Goal: Task Accomplishment & Management: Use online tool/utility

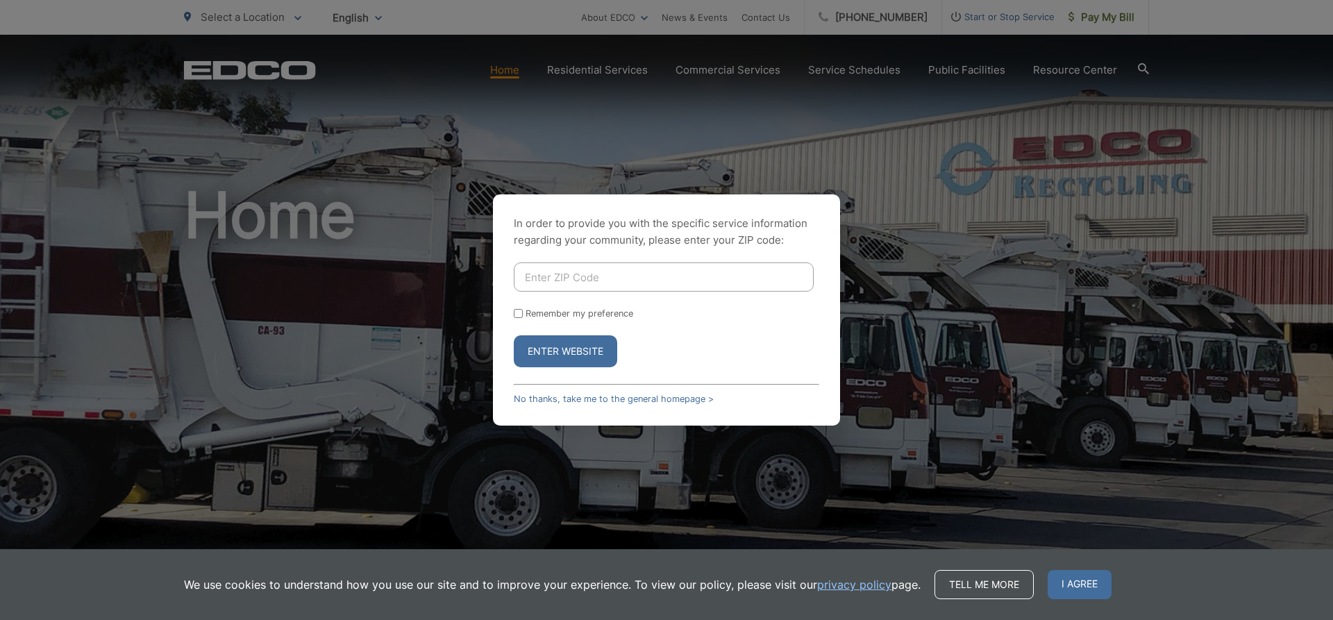
click at [528, 271] on input "Enter ZIP Code" at bounding box center [664, 276] width 300 height 29
type input "91950"
click at [555, 349] on button "Enter Website" at bounding box center [565, 351] width 103 height 32
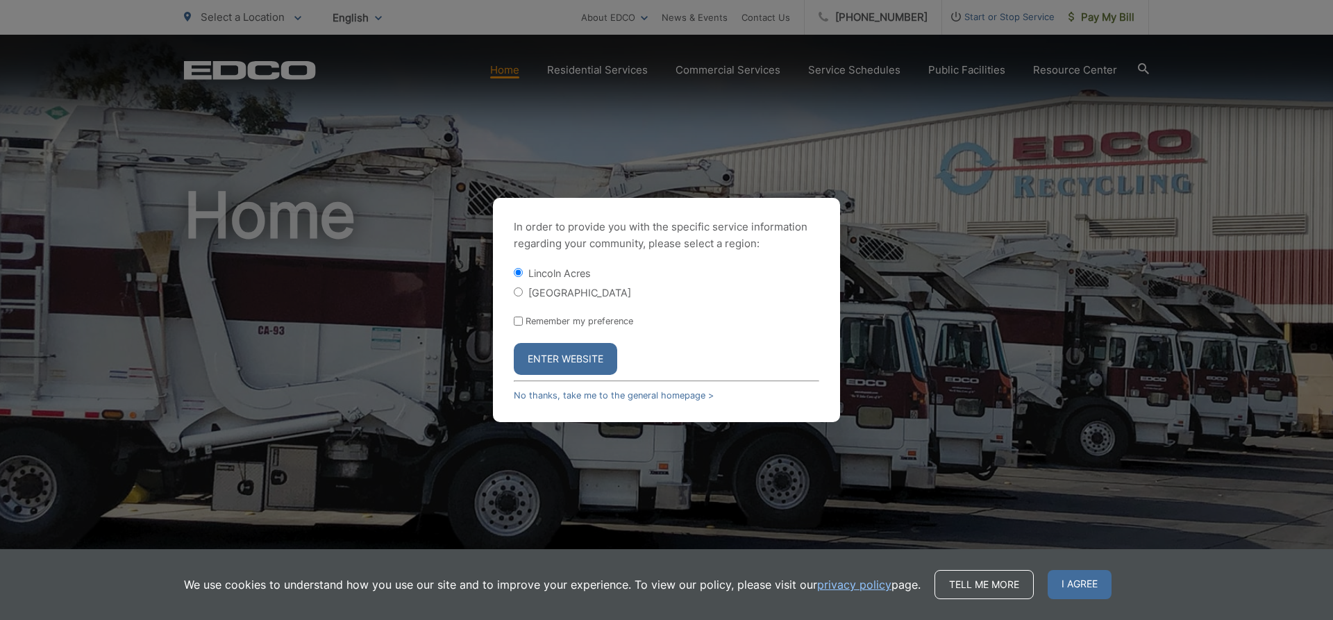
click at [556, 350] on button "Enter Website" at bounding box center [565, 359] width 103 height 32
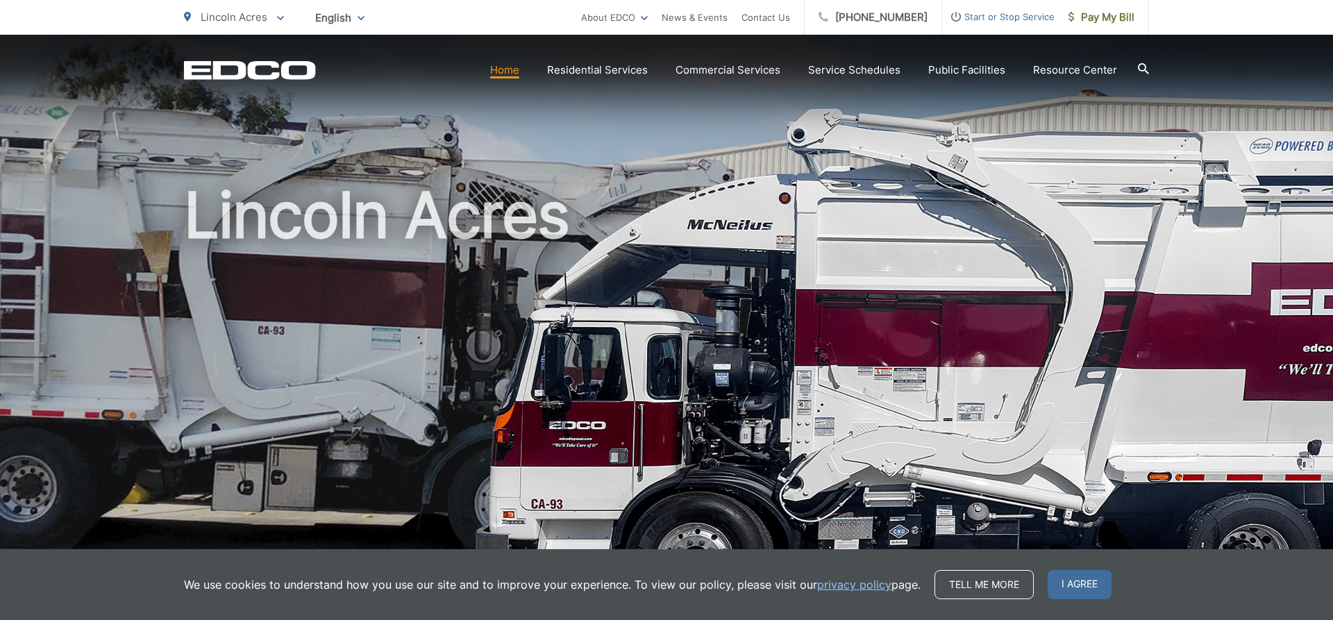
click at [516, 67] on link "Home" at bounding box center [504, 70] width 29 height 17
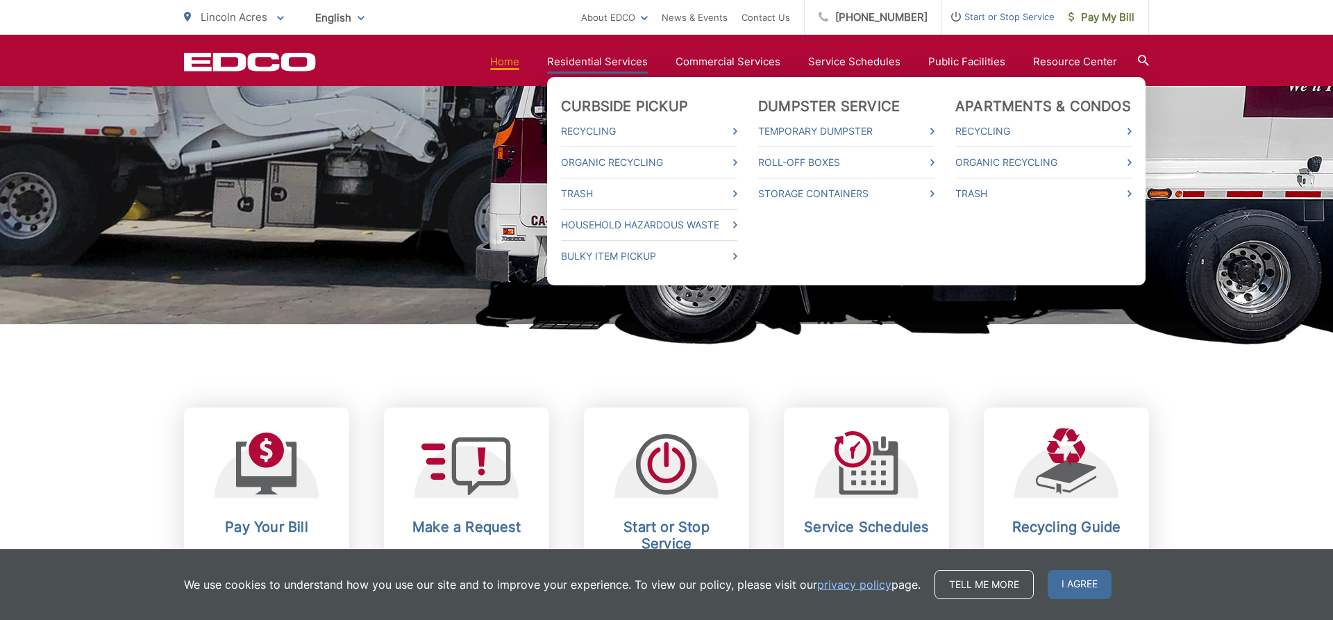
scroll to position [567, 0]
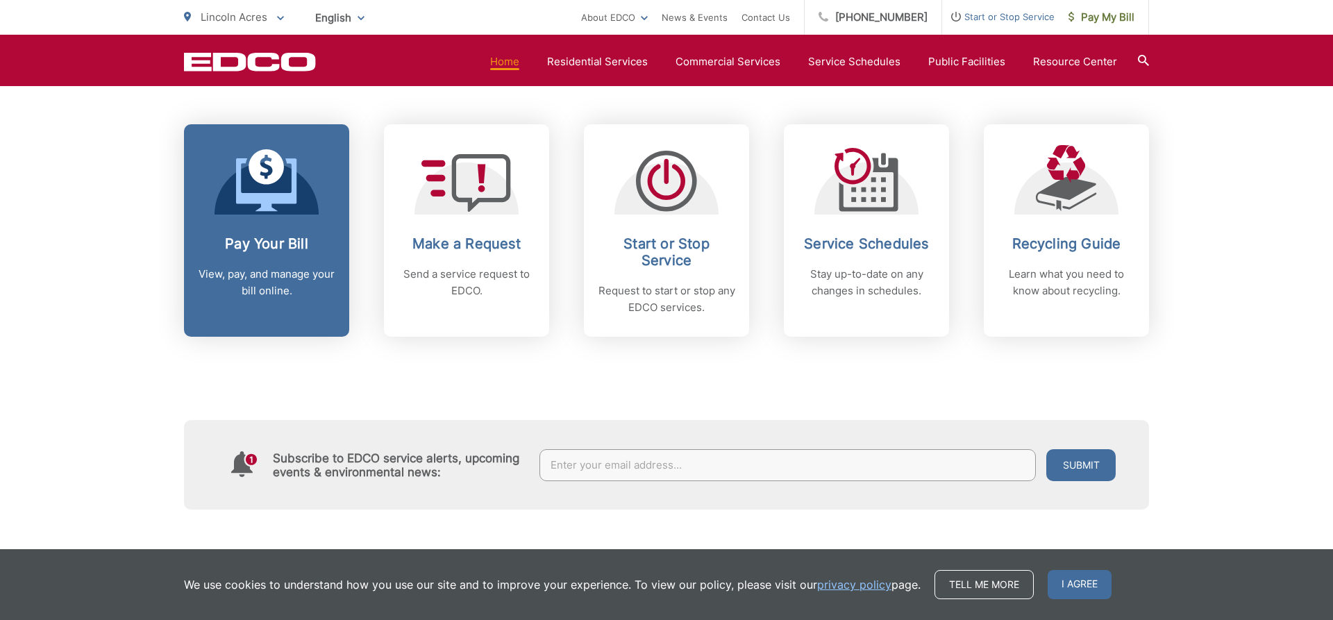
click at [276, 252] on div "Pay Your Bill View, pay, and manage your bill online." at bounding box center [266, 267] width 137 height 64
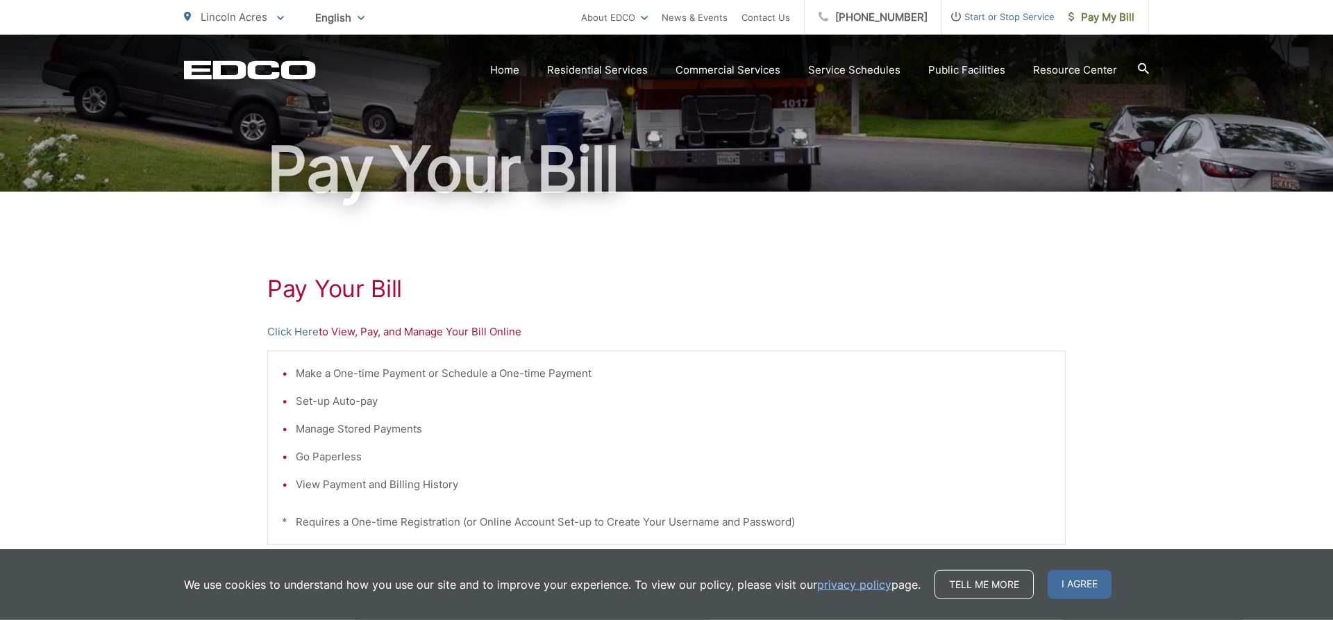
scroll to position [142, 0]
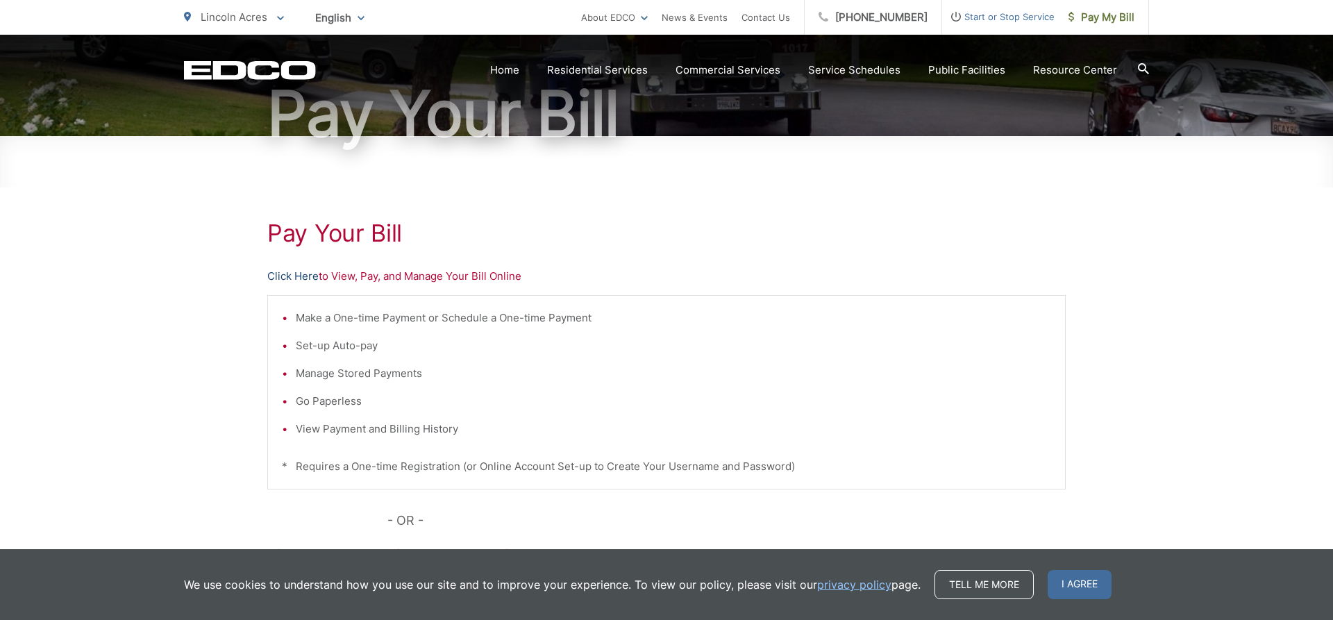
click at [290, 278] on link "Click Here" at bounding box center [292, 276] width 51 height 17
